Goal: Book appointment/travel/reservation

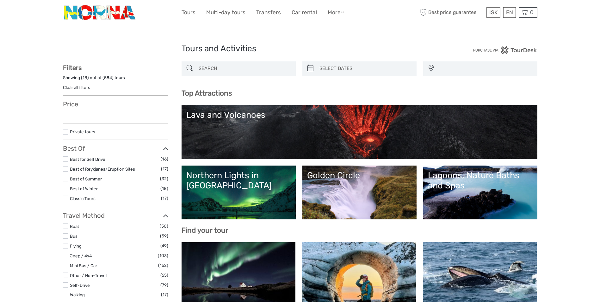
select select
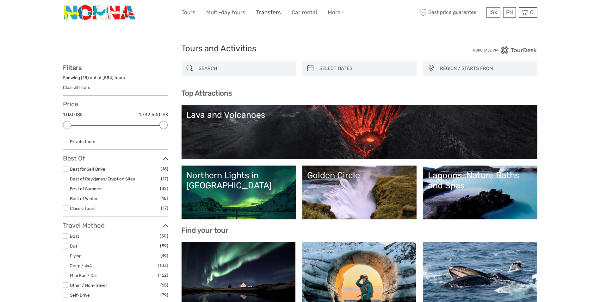
click at [278, 14] on link "Transfers" at bounding box center [268, 12] width 25 height 9
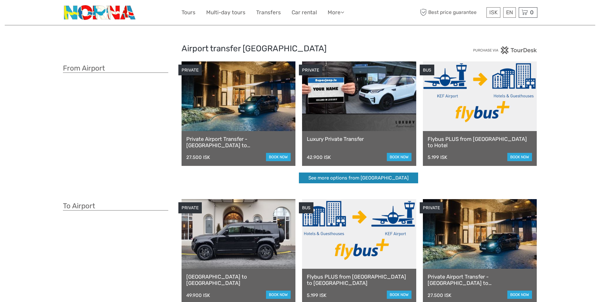
click at [378, 182] on link "See more options from [GEOGRAPHIC_DATA]" at bounding box center [358, 177] width 119 height 11
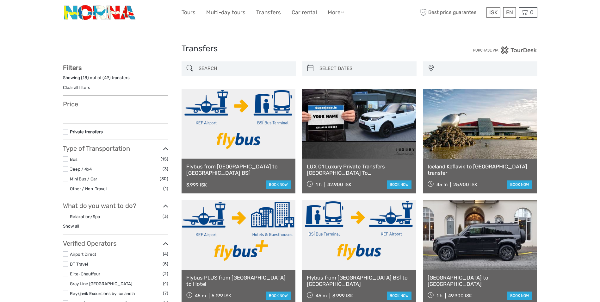
select select
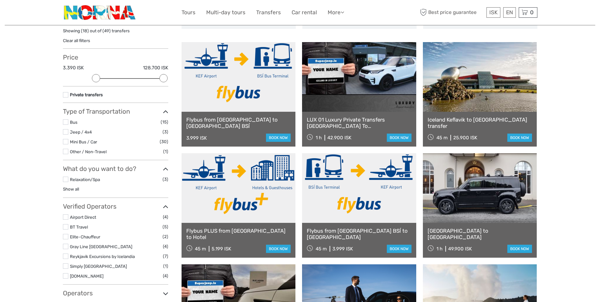
scroll to position [63, 0]
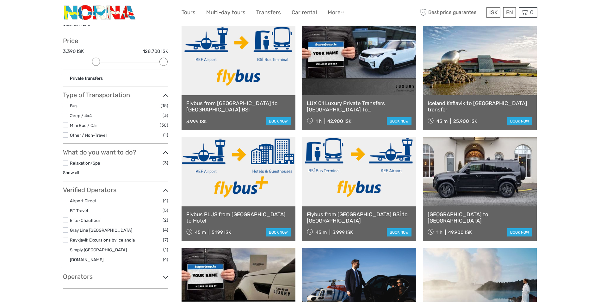
click at [253, 193] on link at bounding box center [239, 172] width 114 height 70
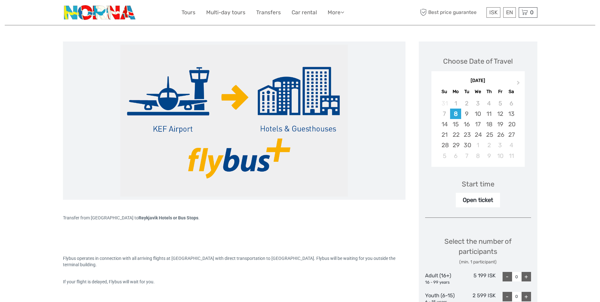
scroll to position [127, 0]
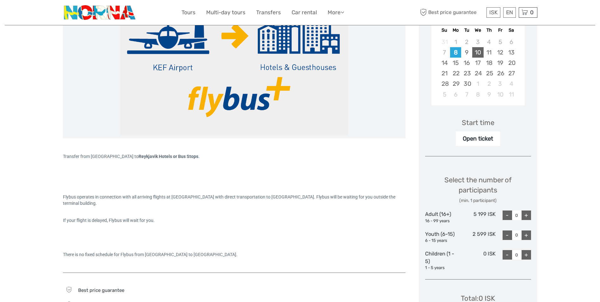
click at [479, 54] on div "10" at bounding box center [477, 52] width 11 height 10
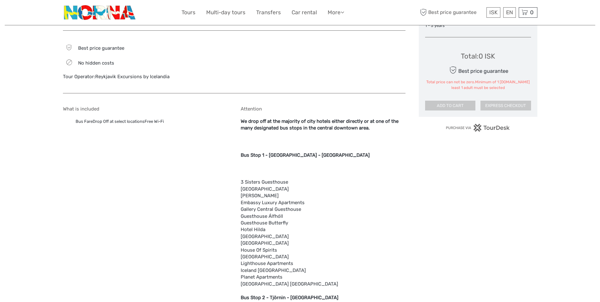
scroll to position [380, 0]
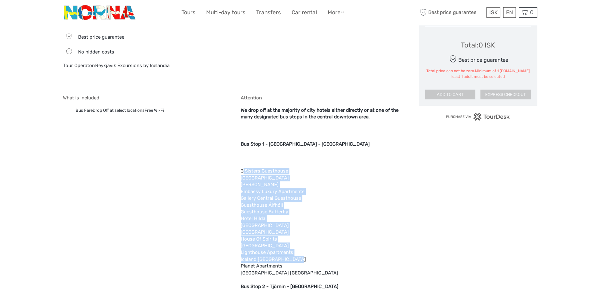
drag, startPoint x: 243, startPoint y: 171, endPoint x: 299, endPoint y: 258, distance: 103.3
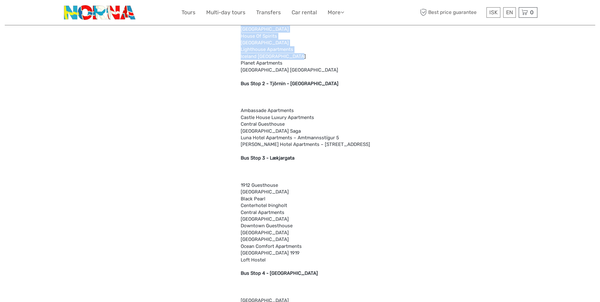
scroll to position [601, 0]
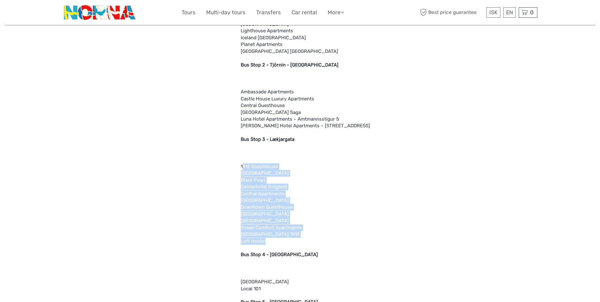
drag, startPoint x: 244, startPoint y: 165, endPoint x: 284, endPoint y: 240, distance: 84.4
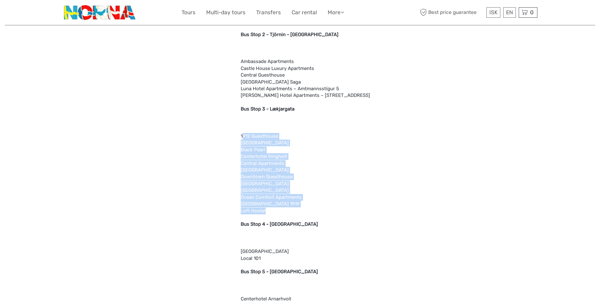
scroll to position [696, 0]
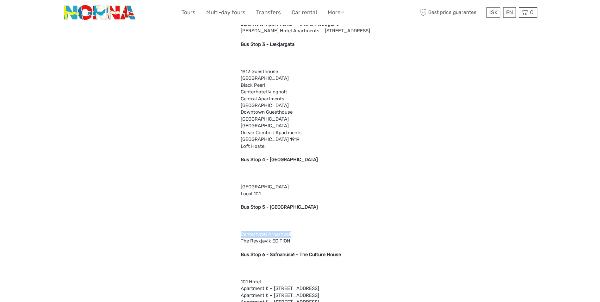
drag, startPoint x: 240, startPoint y: 233, endPoint x: 291, endPoint y: 236, distance: 51.4
drag, startPoint x: 291, startPoint y: 236, endPoint x: 264, endPoint y: 224, distance: 29.9
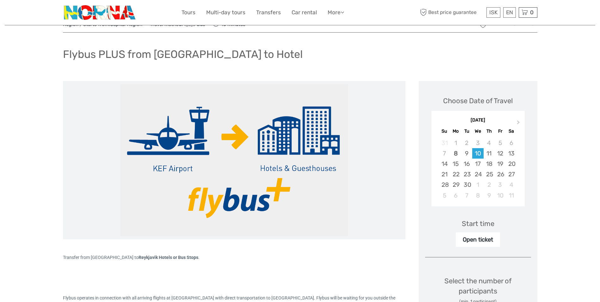
scroll to position [0, 0]
